Goal: Task Accomplishment & Management: Complete application form

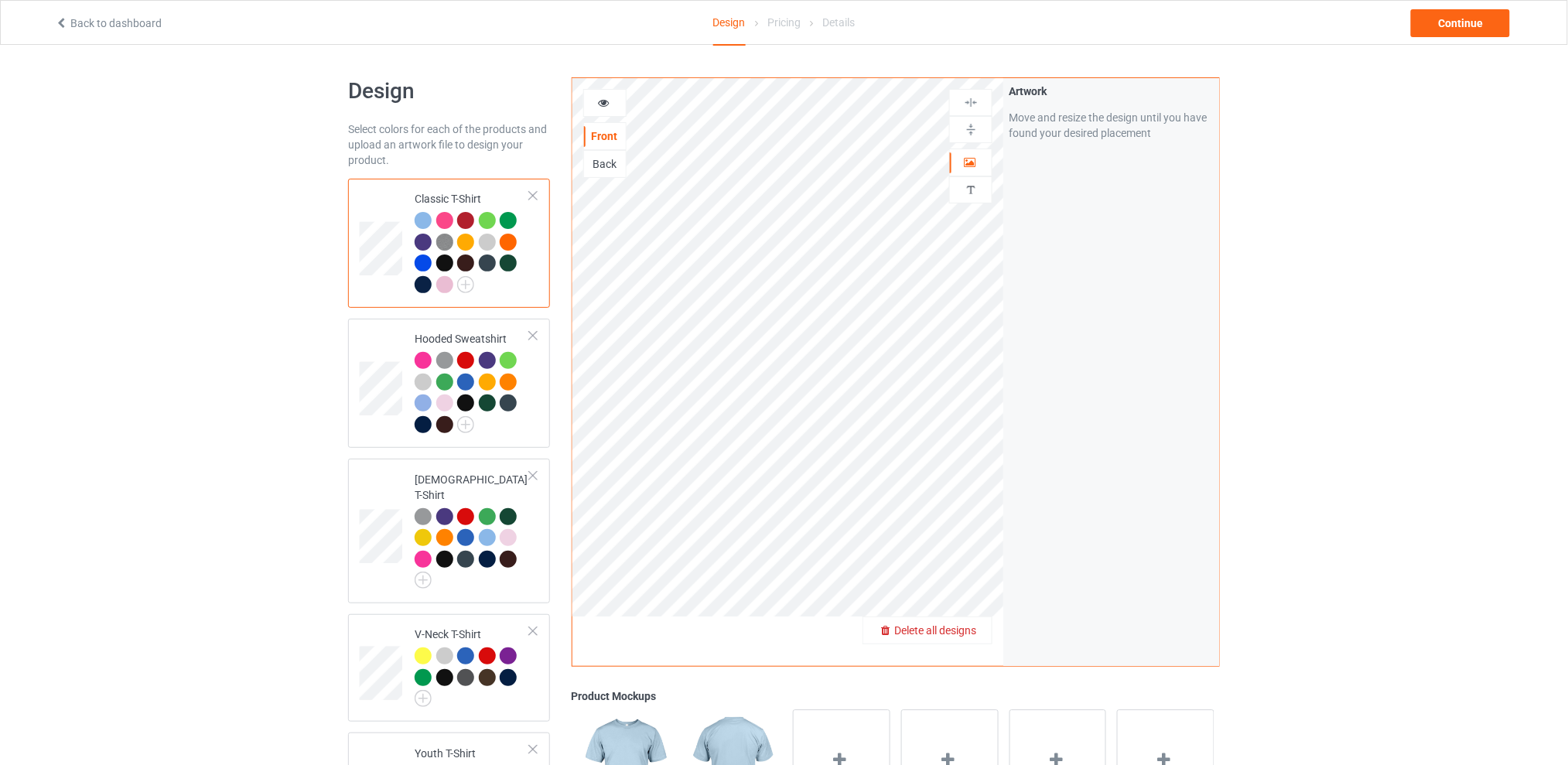
click at [972, 631] on span "Delete all designs" at bounding box center [934, 630] width 82 height 12
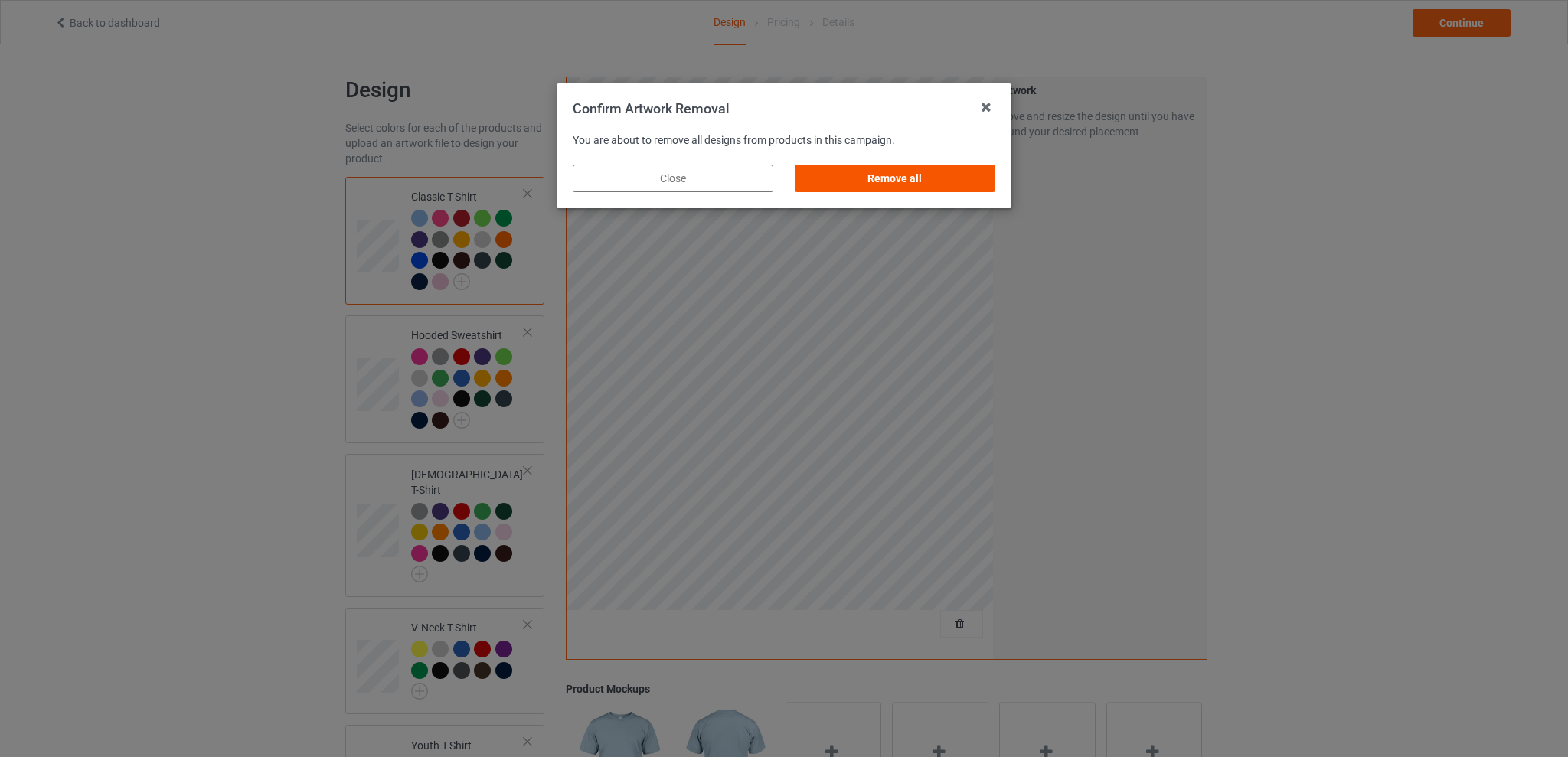
click at [838, 179] on div "Remove all" at bounding box center [894, 178] width 201 height 28
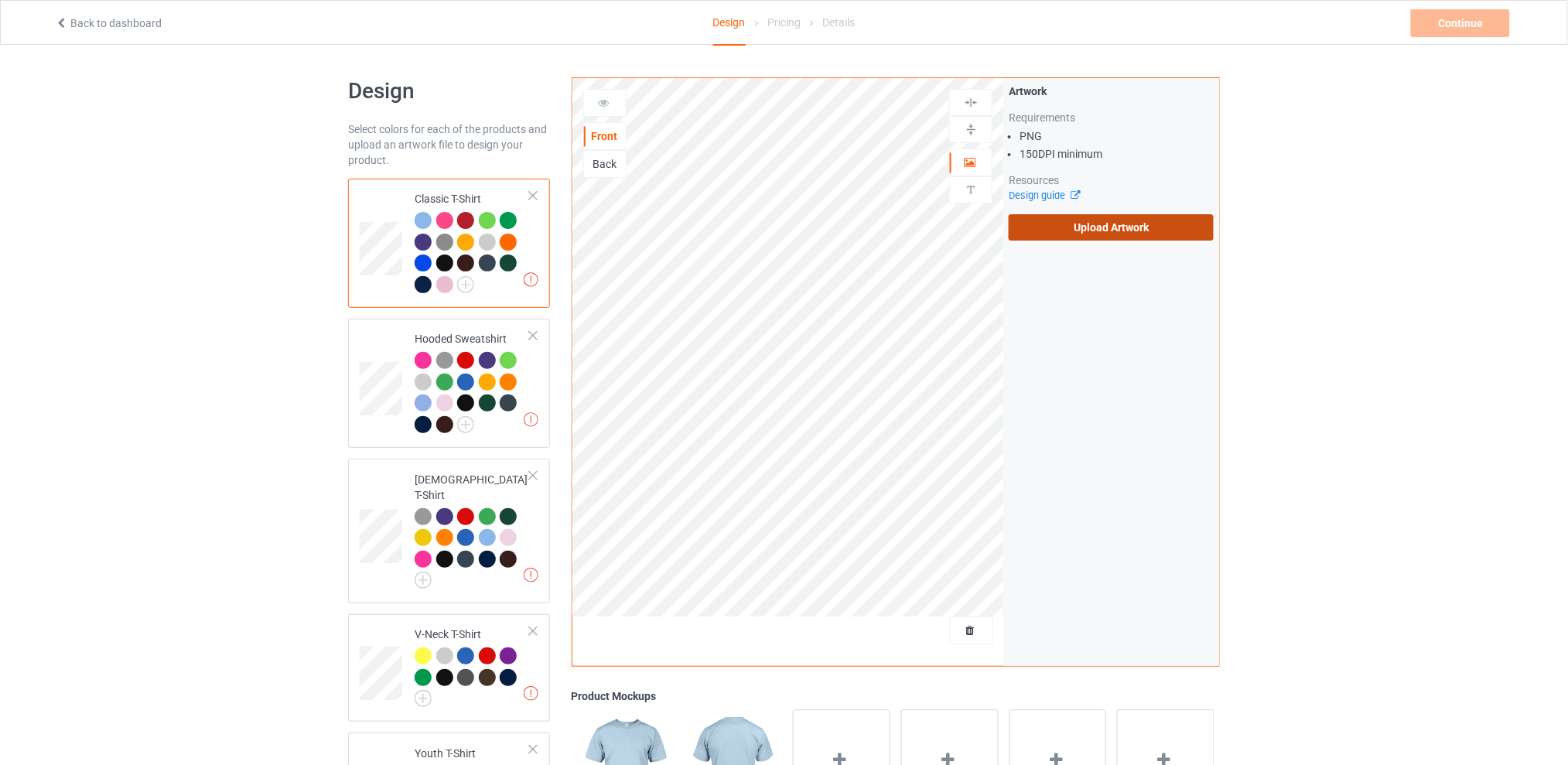
click at [1114, 228] on label "Upload Artwork" at bounding box center [1110, 227] width 205 height 26
click at [0, 0] on input "Upload Artwork" at bounding box center [0, 0] width 0 height 0
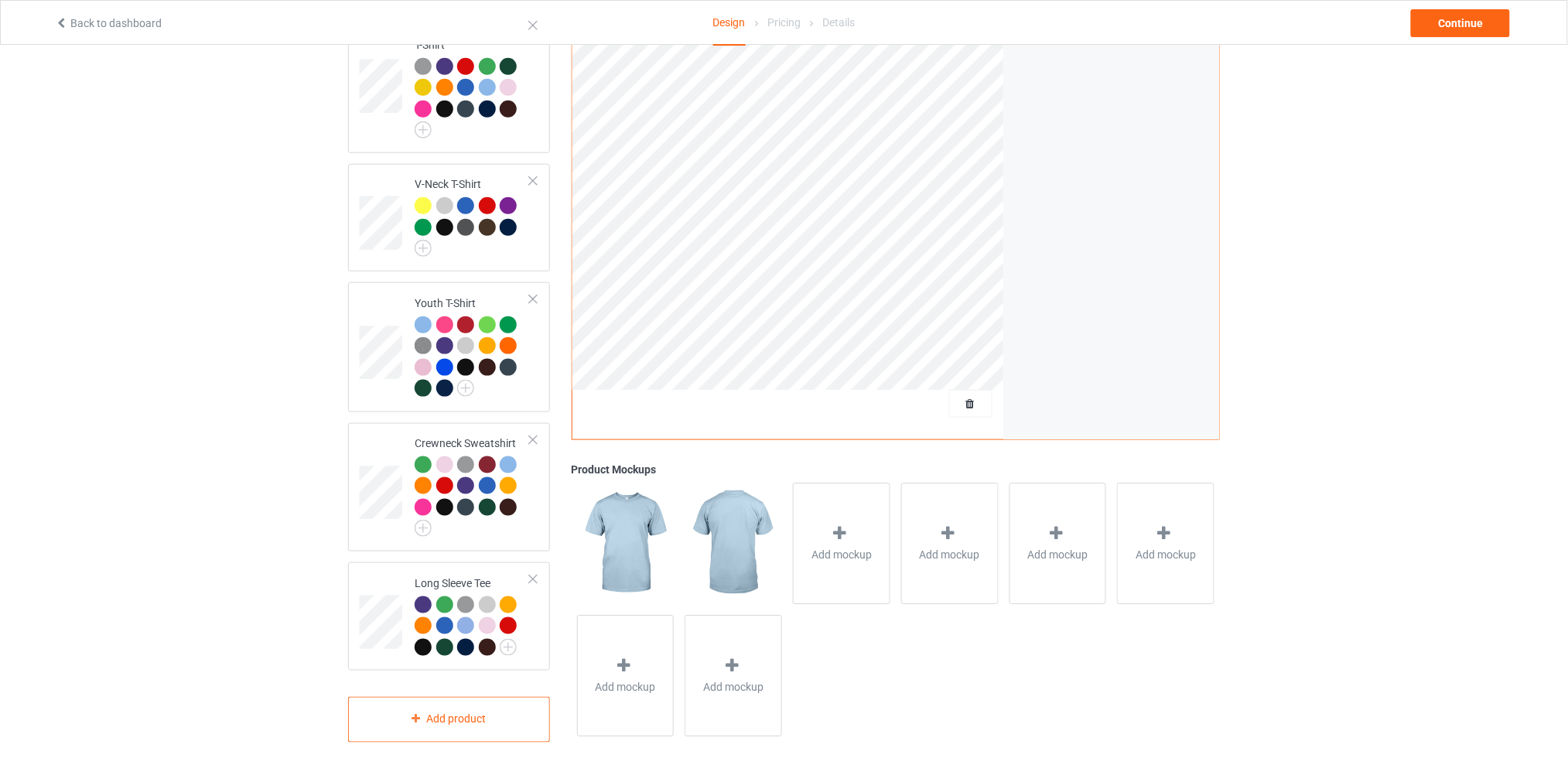
scroll to position [37, 0]
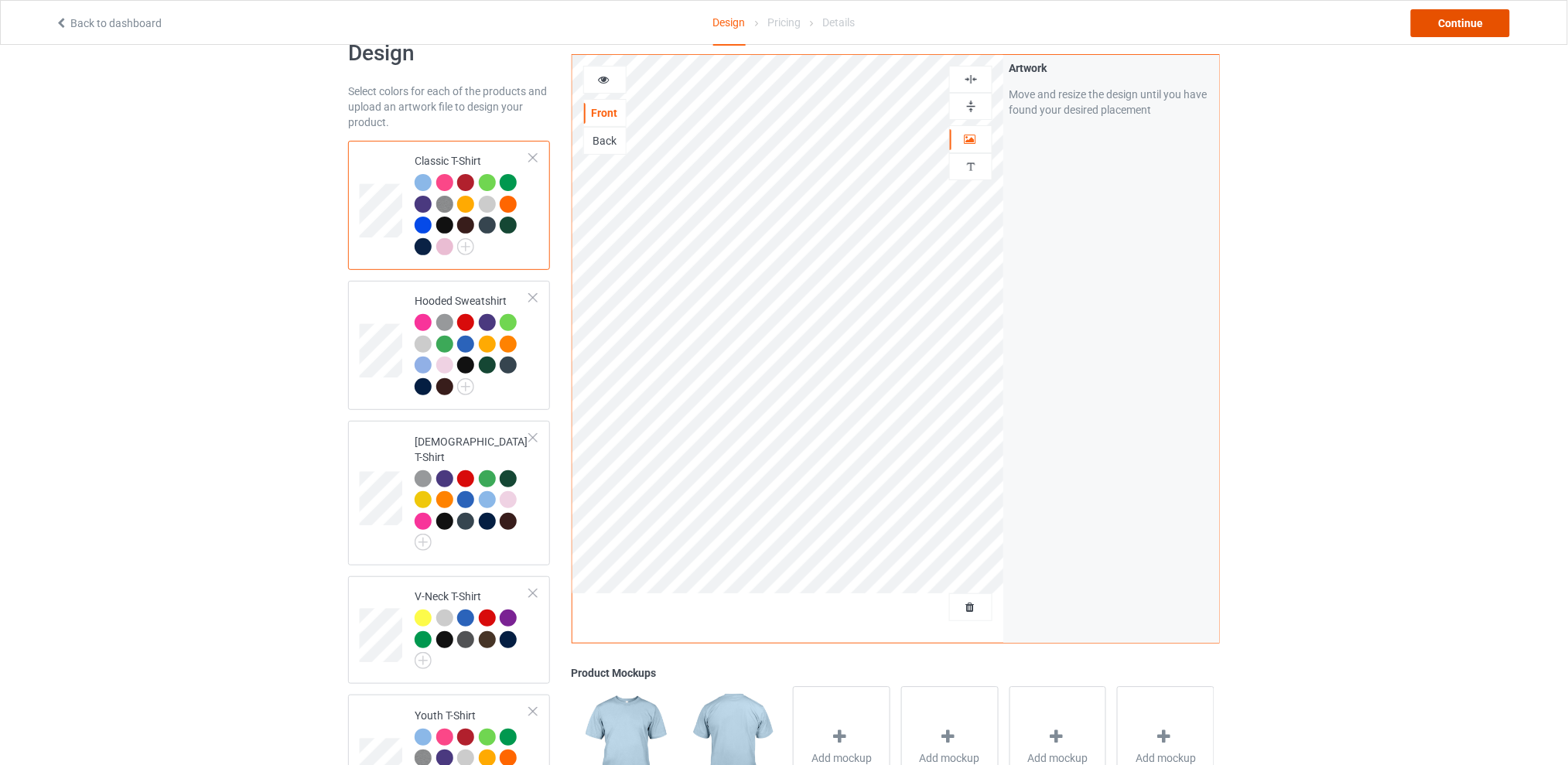
click at [1446, 16] on div "Continue" at bounding box center [1459, 23] width 99 height 28
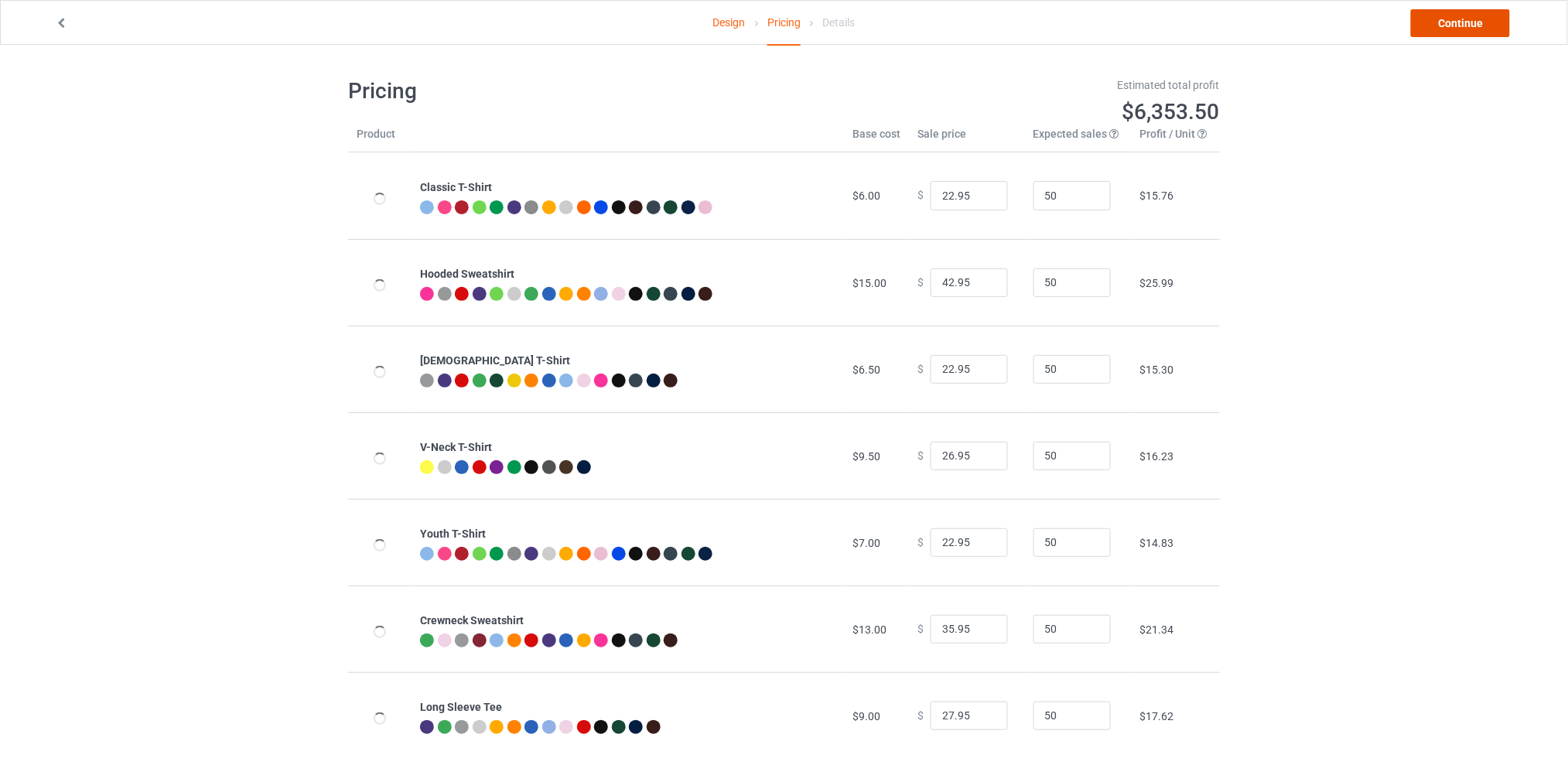
click at [1451, 25] on link "Continue" at bounding box center [1459, 23] width 99 height 28
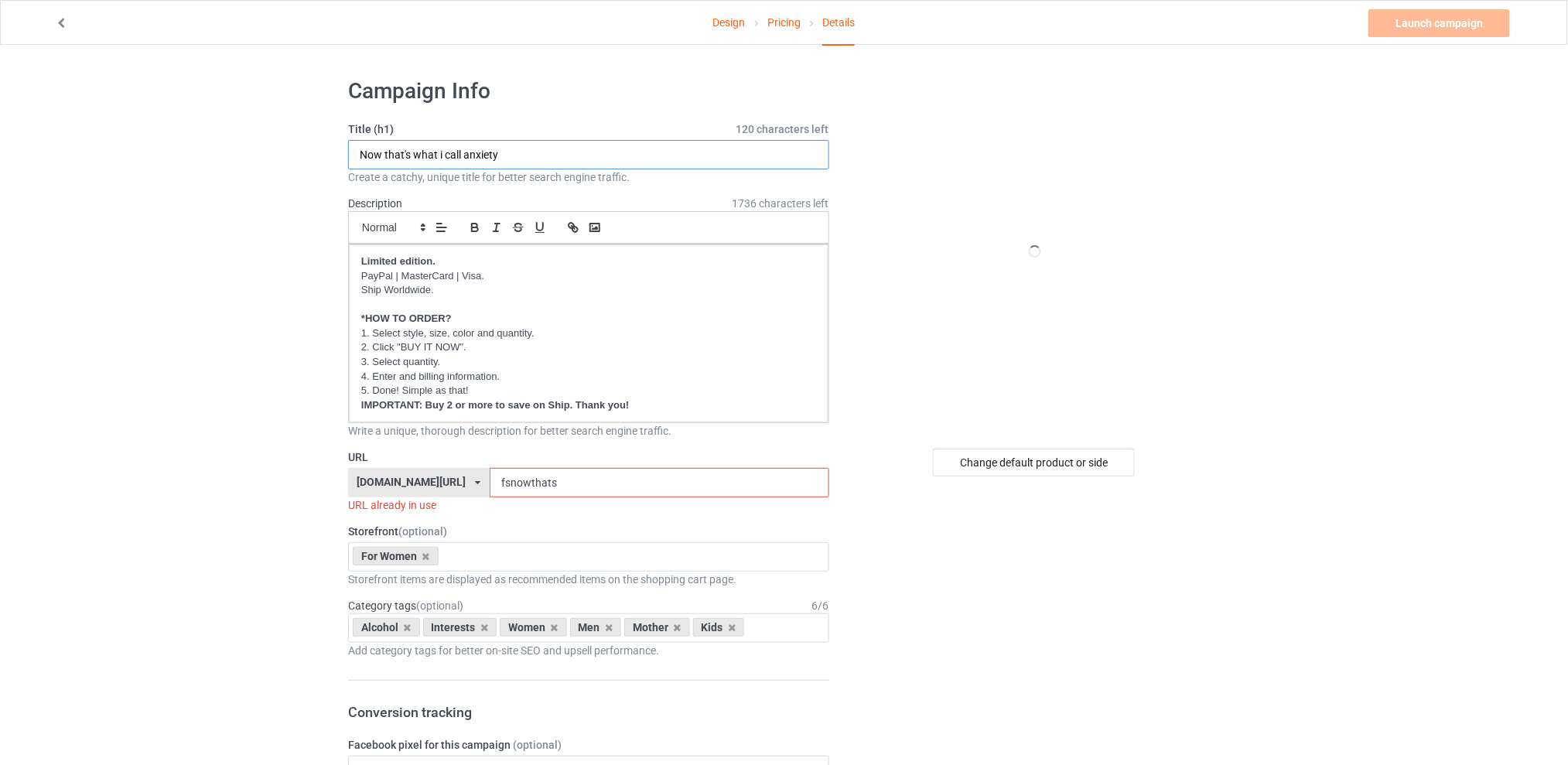
drag, startPoint x: 538, startPoint y: 150, endPoint x: 250, endPoint y: 153, distance: 288.0
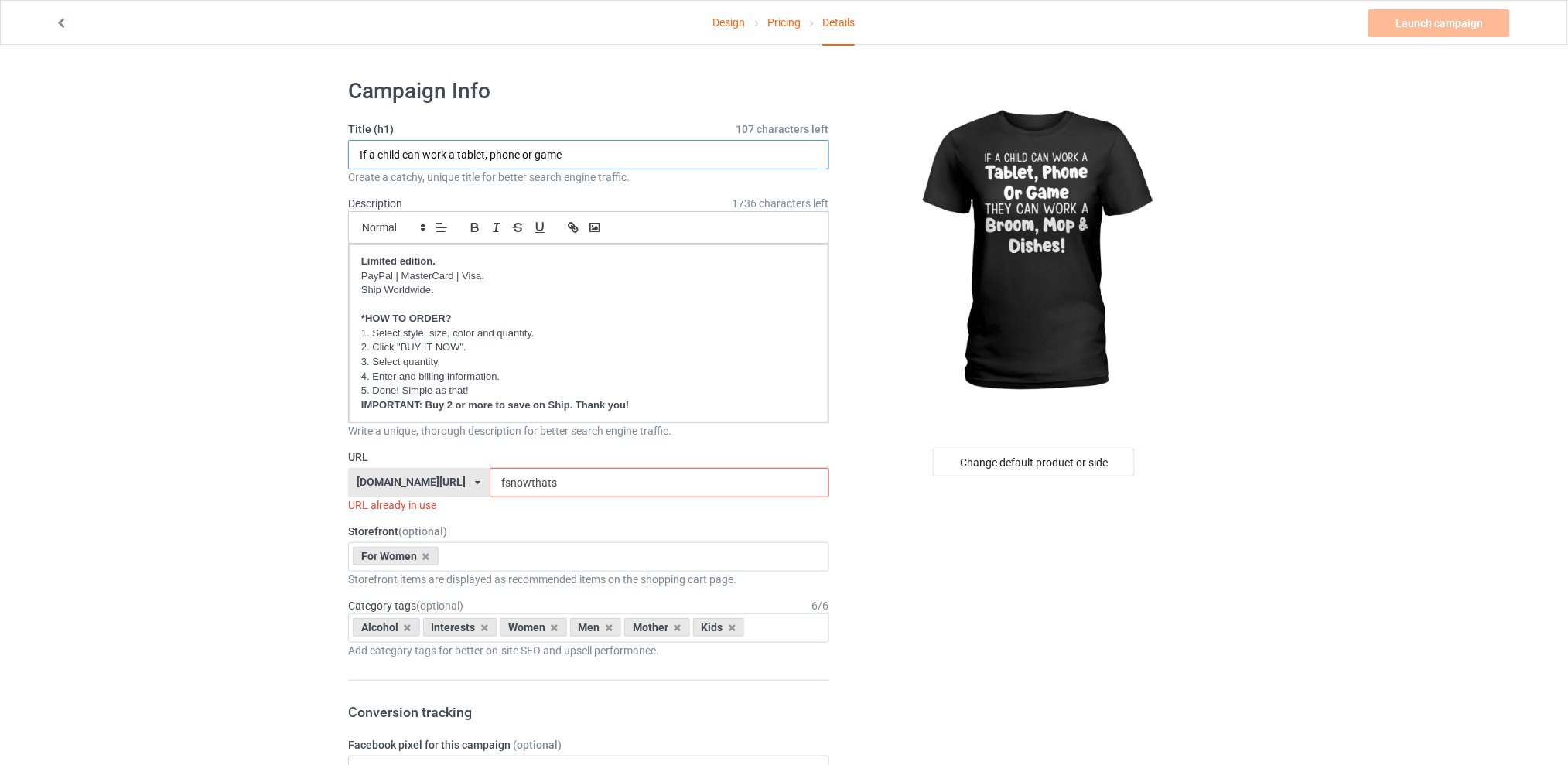
type input "If a child can work a tablet, phone or game"
drag, startPoint x: 579, startPoint y: 481, endPoint x: 488, endPoint y: 483, distance: 91.0
click at [488, 483] on div "[DOMAIN_NAME][URL] [DOMAIN_NAME][URL] [DOMAIN_NAME][URL] [DOMAIN_NAME][URL] 5d7…" at bounding box center [588, 482] width 481 height 30
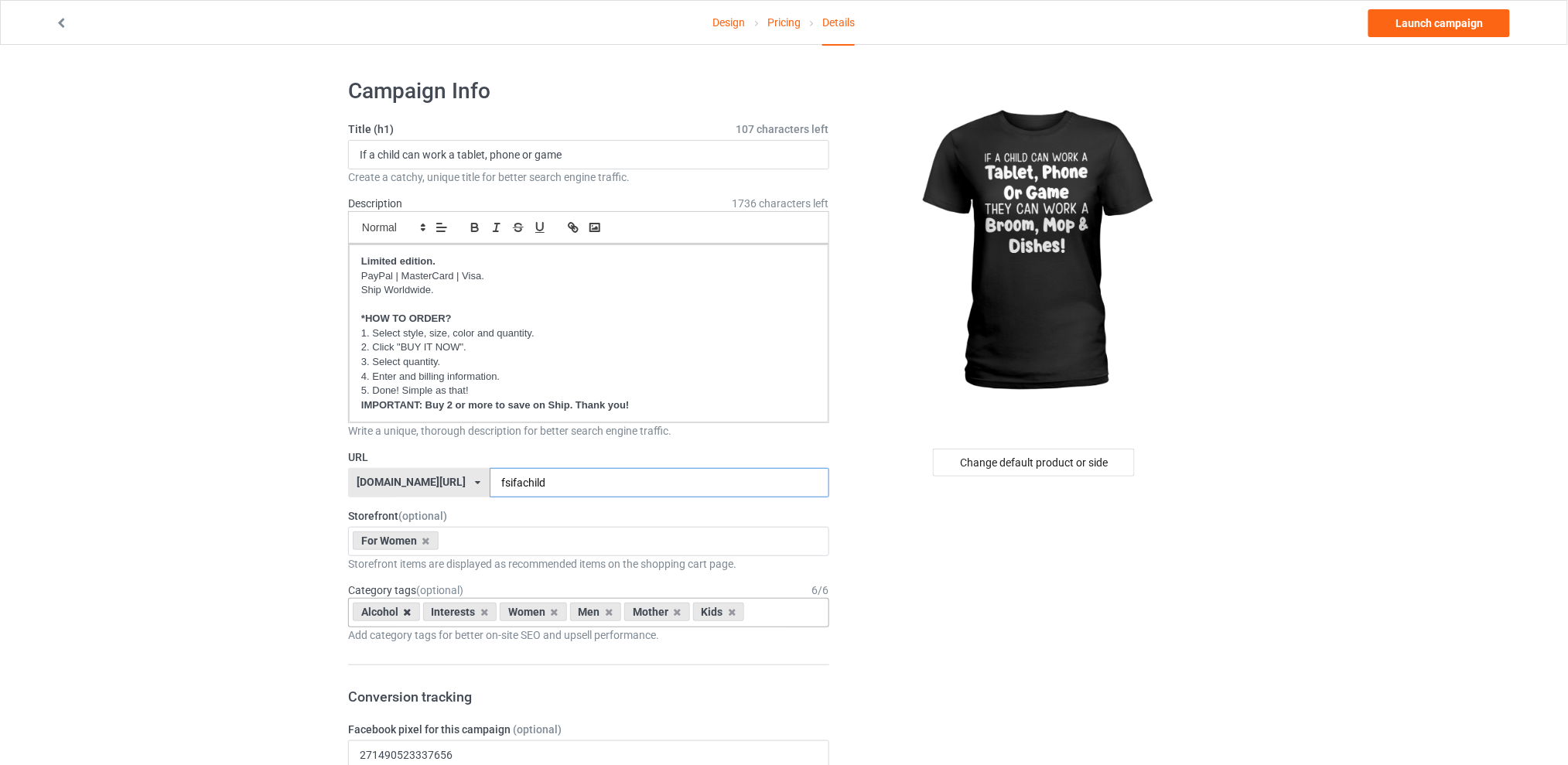
type input "fsifachild"
click at [405, 610] on icon at bounding box center [407, 611] width 8 height 10
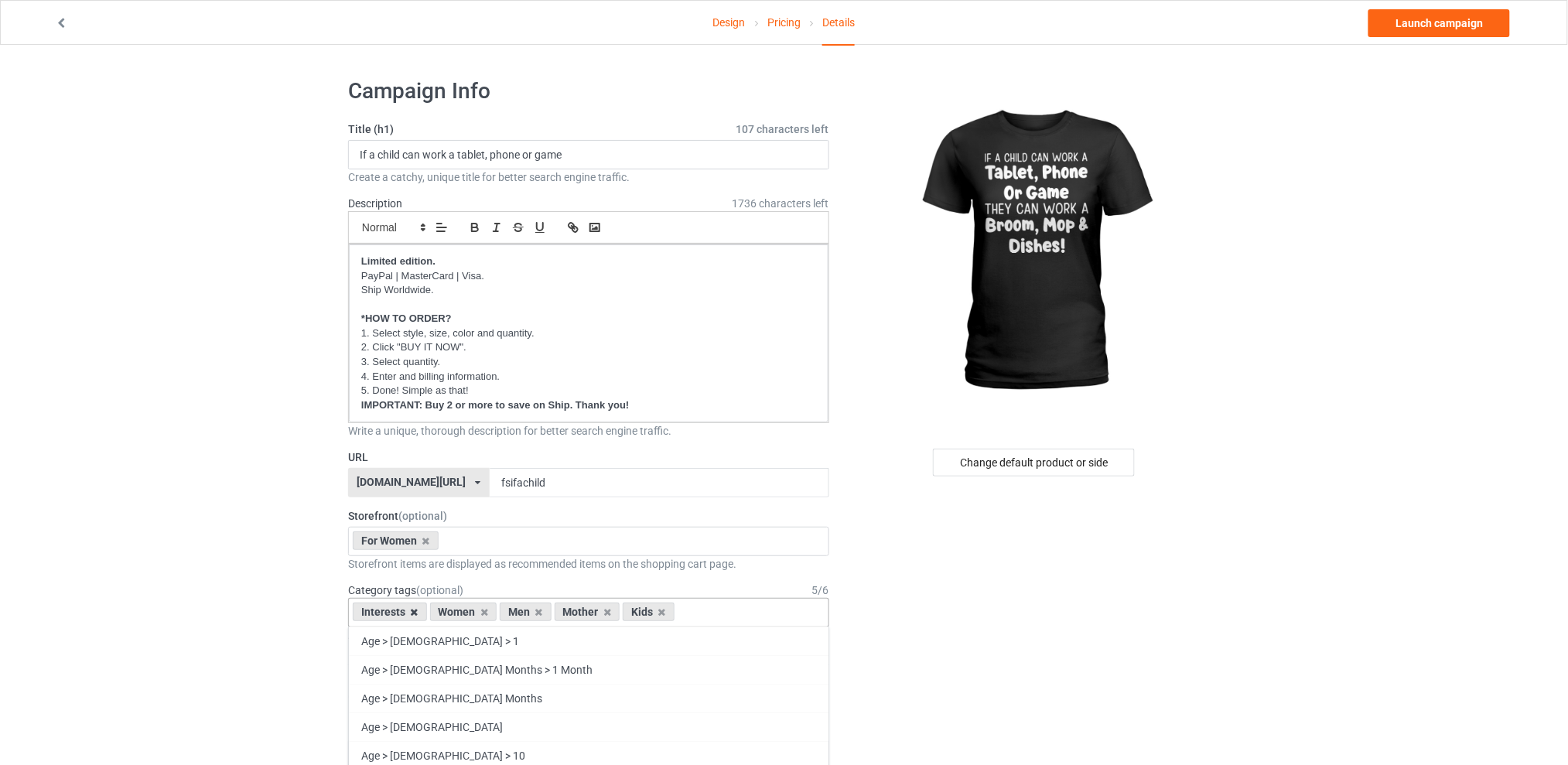
click at [416, 612] on icon at bounding box center [415, 611] width 8 height 10
click at [461, 611] on icon at bounding box center [462, 611] width 8 height 10
click at [474, 610] on icon at bounding box center [475, 611] width 8 height 10
click at [461, 614] on icon at bounding box center [462, 611] width 8 height 10
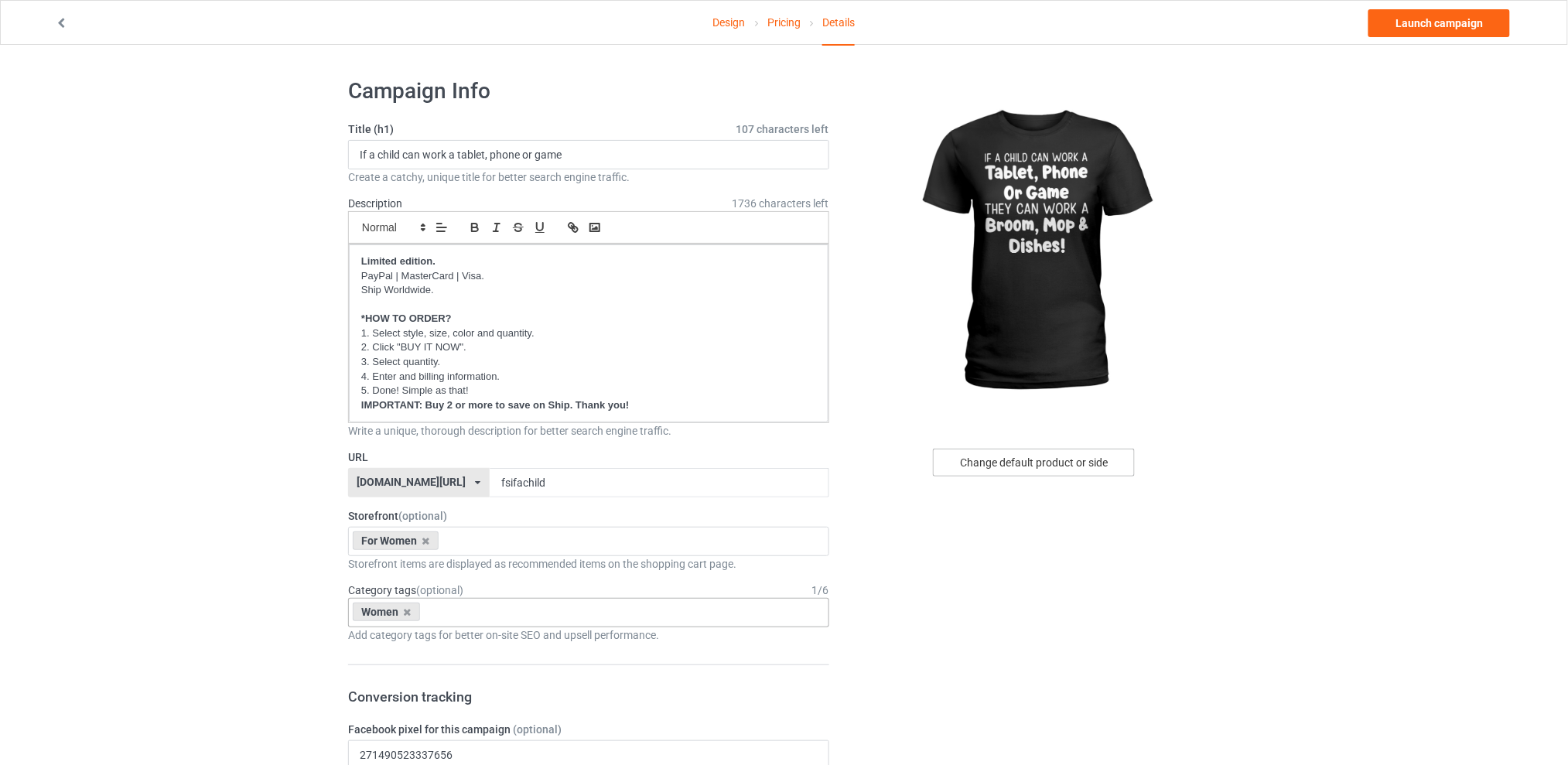
click at [1000, 464] on div "Change default product or side" at bounding box center [1033, 462] width 202 height 28
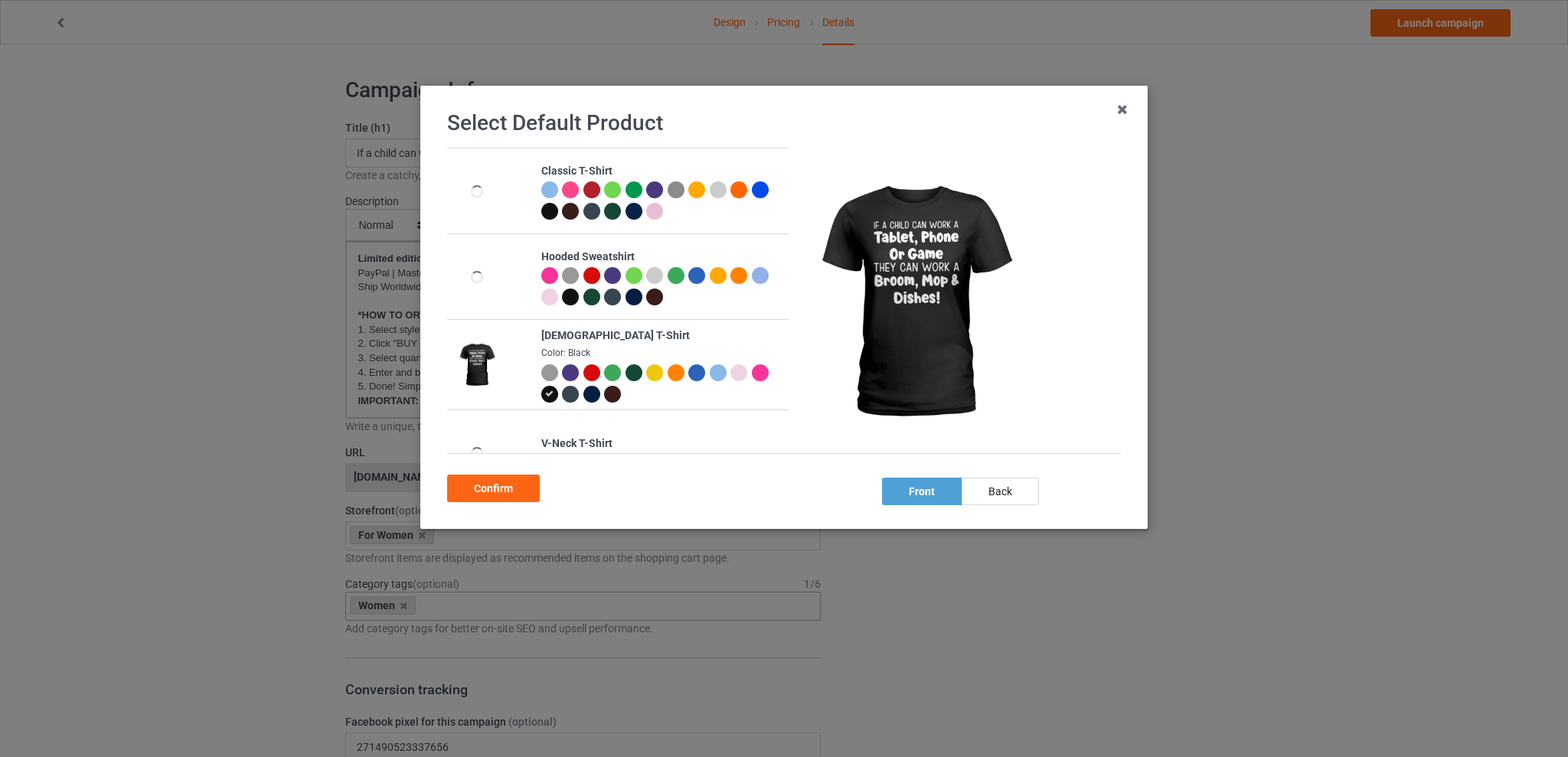
click at [590, 371] on div at bounding box center [592, 372] width 17 height 17
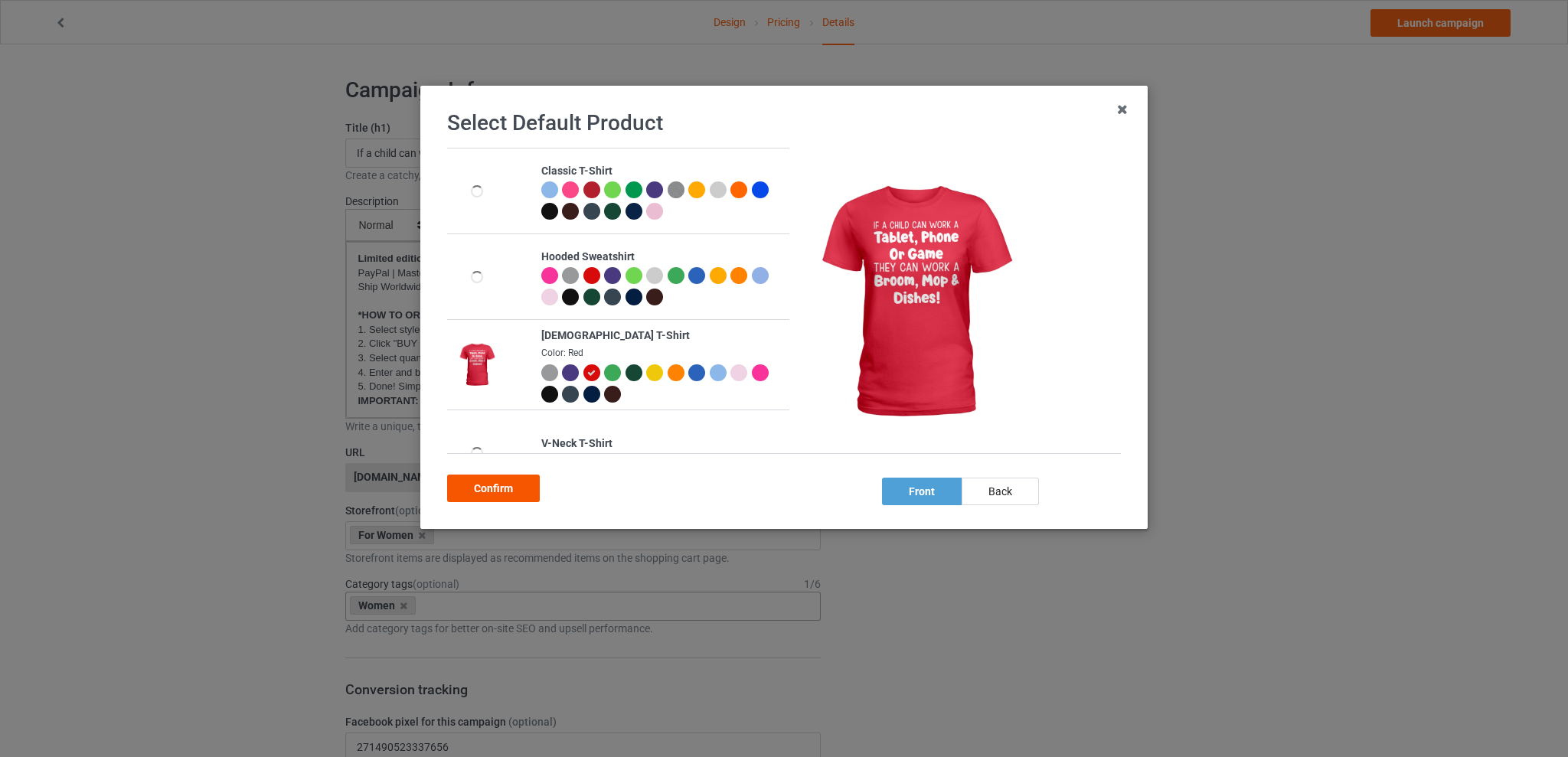
click at [488, 487] on div "Confirm" at bounding box center [492, 487] width 92 height 28
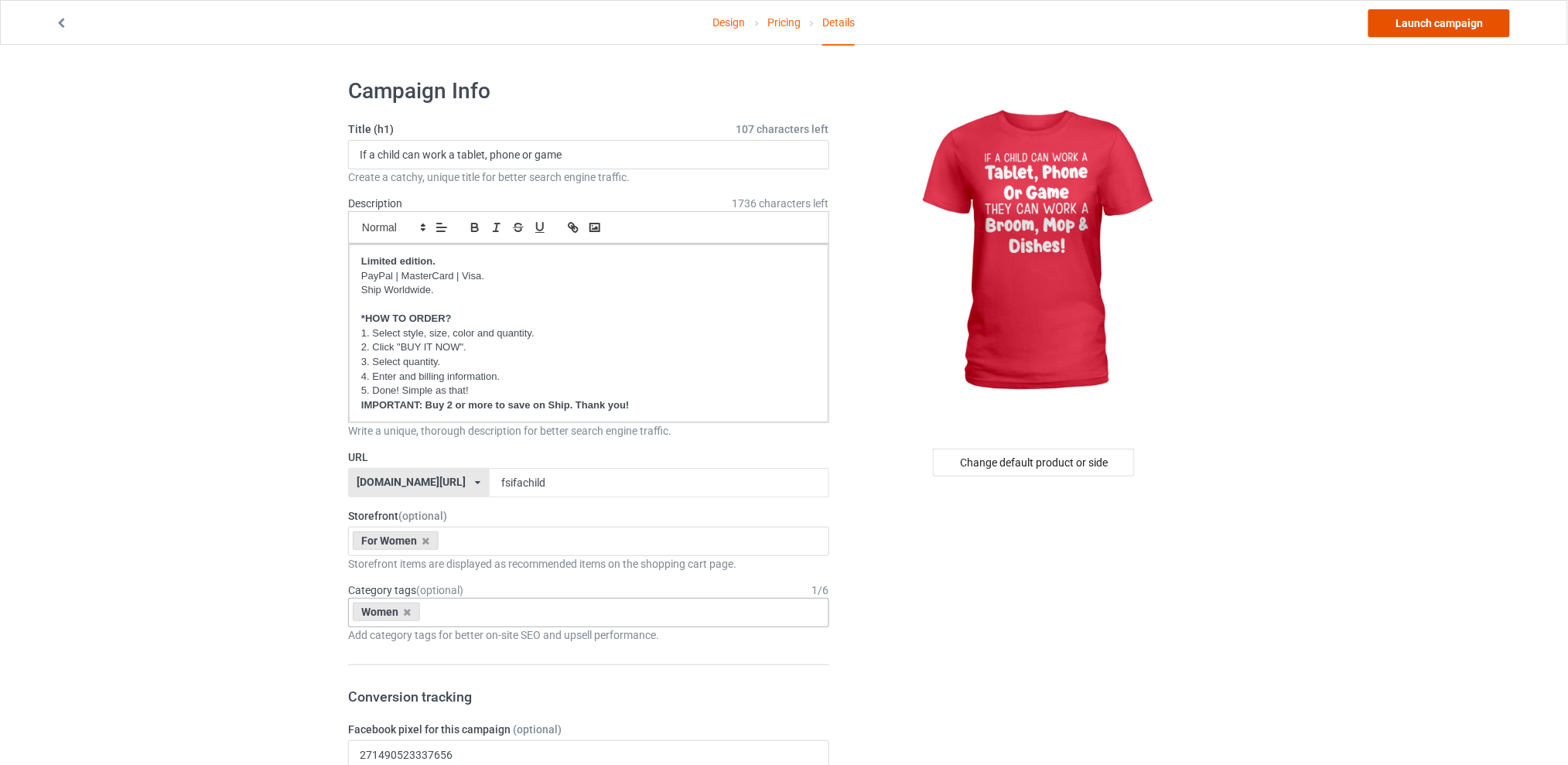
click at [1416, 25] on link "Launch campaign" at bounding box center [1438, 23] width 141 height 28
